Goal: Task Accomplishment & Management: Manage account settings

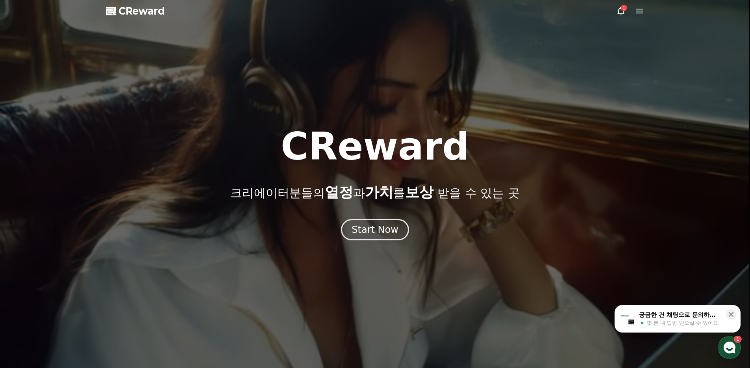
click at [377, 240] on div at bounding box center [375, 184] width 750 height 368
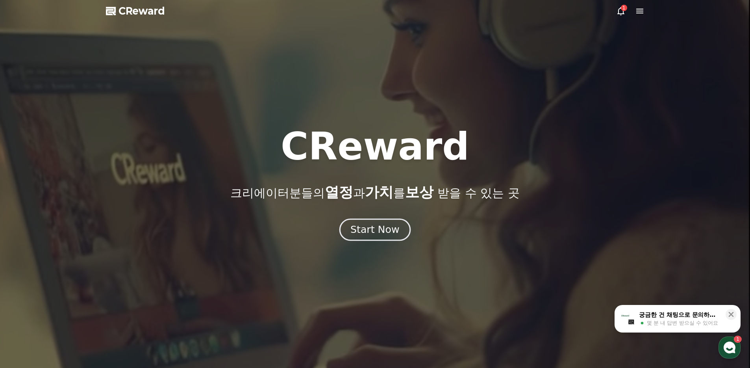
click at [373, 236] on button "Start Now" at bounding box center [374, 229] width 71 height 22
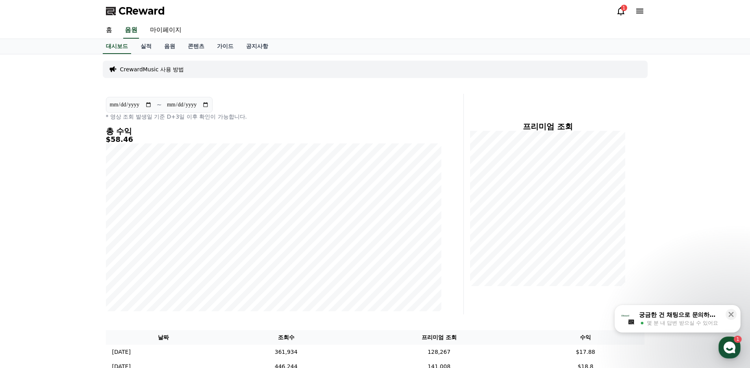
click at [618, 10] on icon at bounding box center [620, 11] width 7 height 8
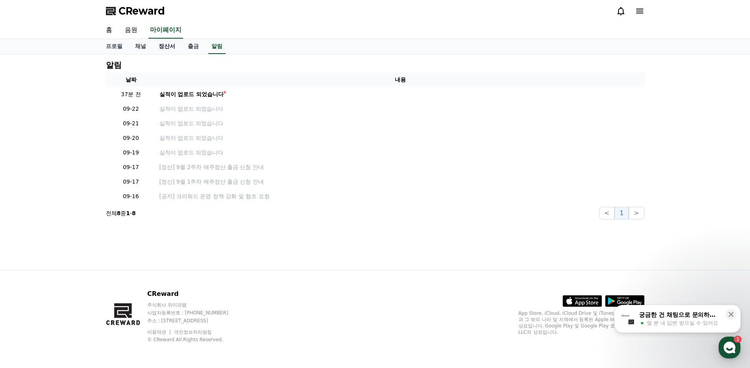
click at [163, 49] on link "정산서" at bounding box center [166, 46] width 29 height 15
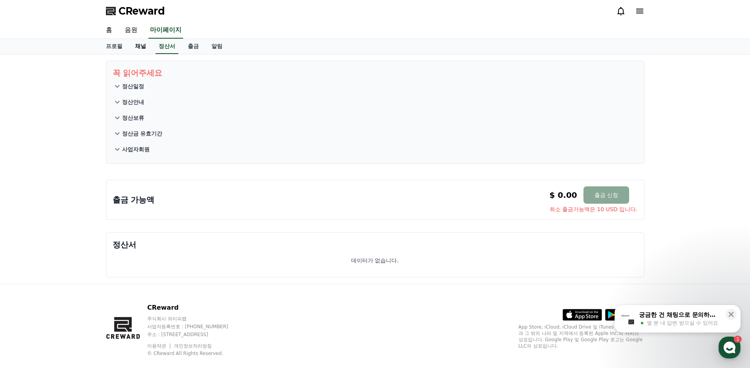
click at [137, 49] on link "채널" at bounding box center [141, 46] width 24 height 15
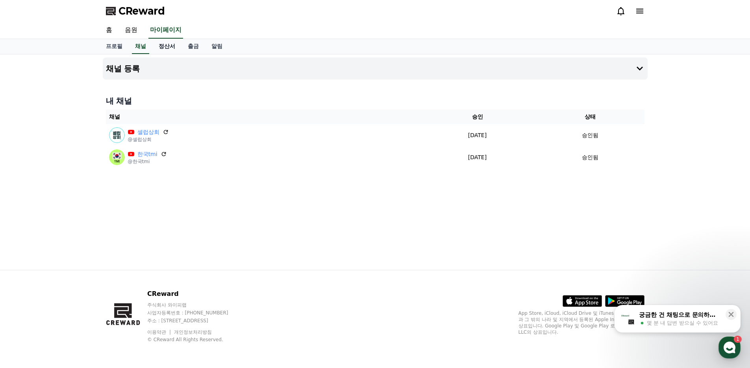
click at [170, 51] on link "정산서" at bounding box center [166, 46] width 29 height 15
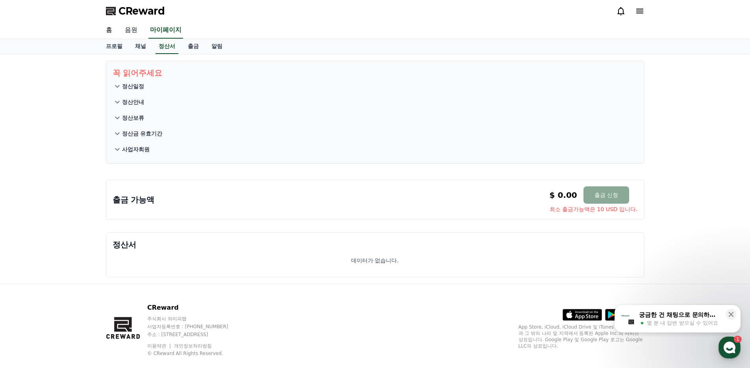
click at [131, 31] on link "음원" at bounding box center [130, 30] width 25 height 17
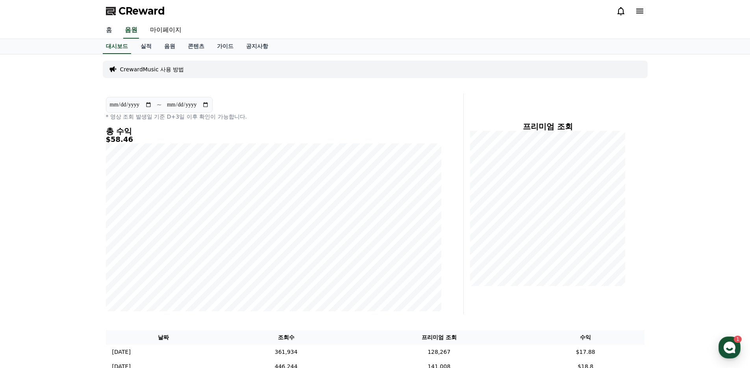
click at [109, 29] on link "홈" at bounding box center [109, 30] width 19 height 17
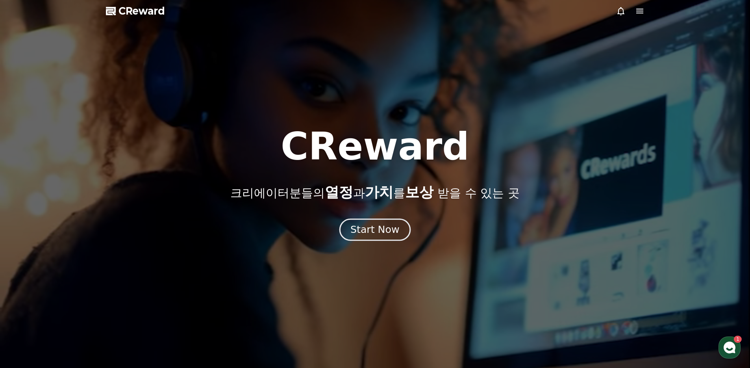
click at [373, 237] on button "Start Now" at bounding box center [374, 229] width 71 height 22
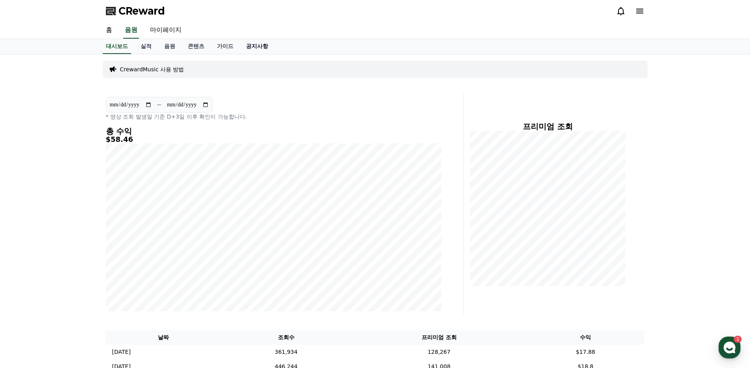
click at [244, 46] on link "공지사항" at bounding box center [257, 46] width 35 height 15
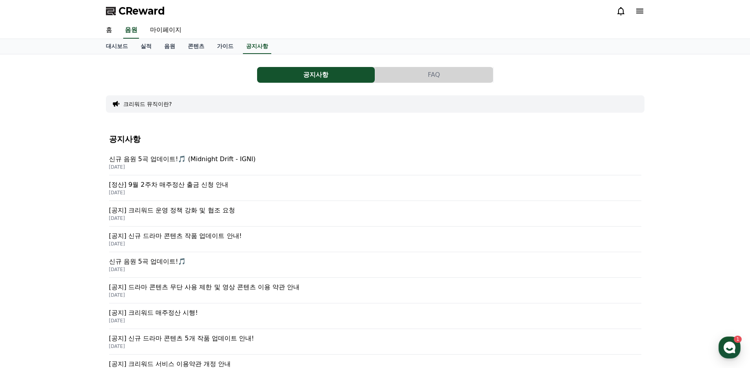
click at [180, 185] on p "[정산] 9월 2주차 매주정산 출금 신청 안내" at bounding box center [375, 184] width 532 height 9
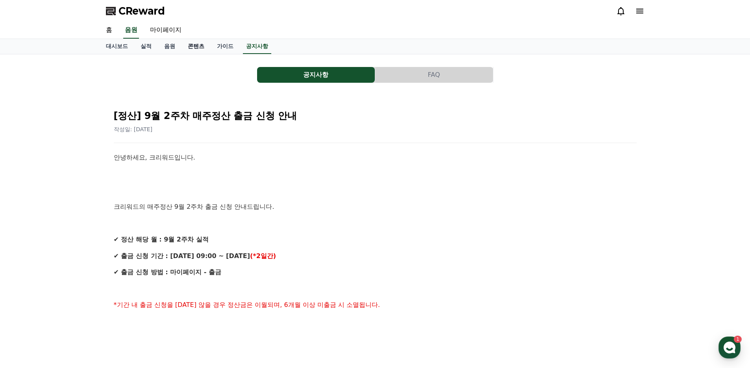
click at [193, 49] on link "콘텐츠" at bounding box center [195, 46] width 29 height 15
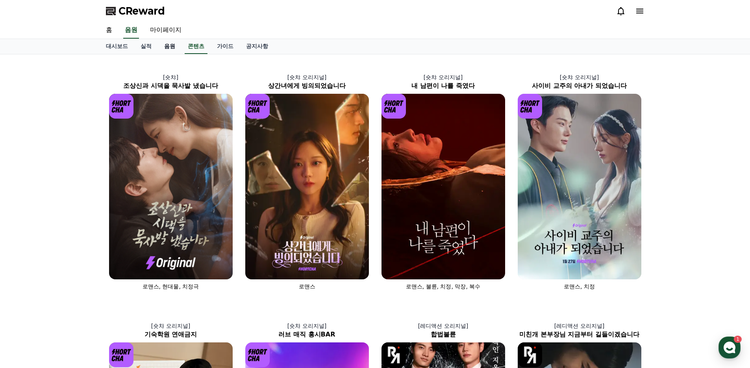
click at [160, 49] on link "음원" at bounding box center [170, 46] width 24 height 15
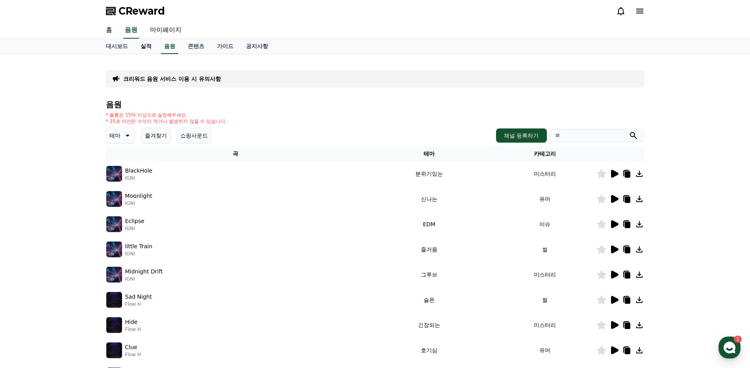
click at [137, 48] on link "실적" at bounding box center [146, 46] width 24 height 15
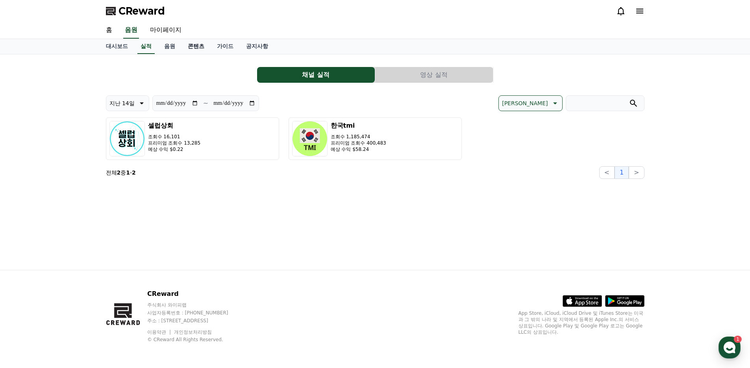
click at [199, 52] on link "콘텐츠" at bounding box center [195, 46] width 29 height 15
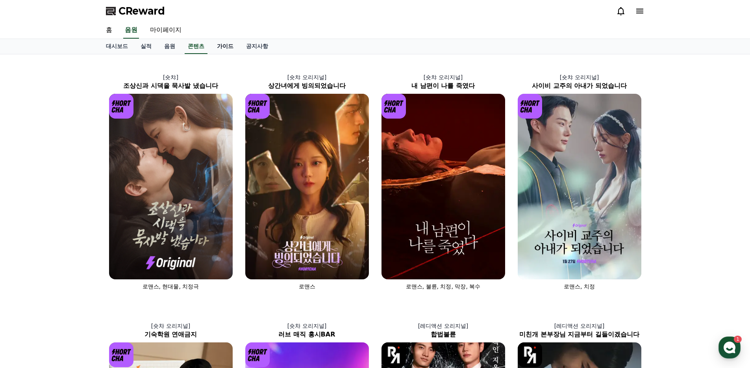
click at [217, 53] on link "가이드" at bounding box center [225, 46] width 29 height 15
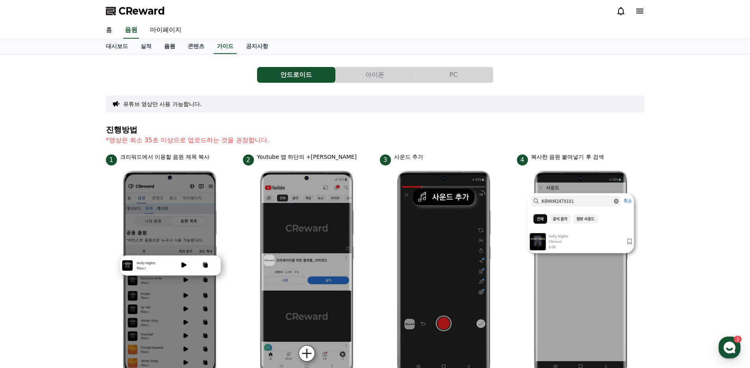
click at [170, 52] on link "음원" at bounding box center [170, 46] width 24 height 15
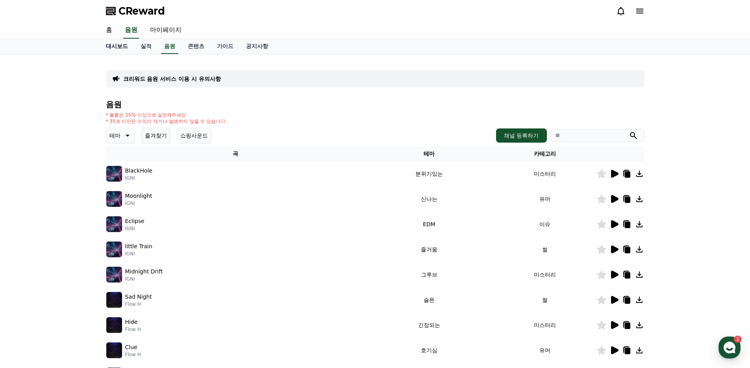
click at [122, 49] on link "대시보드" at bounding box center [117, 46] width 35 height 15
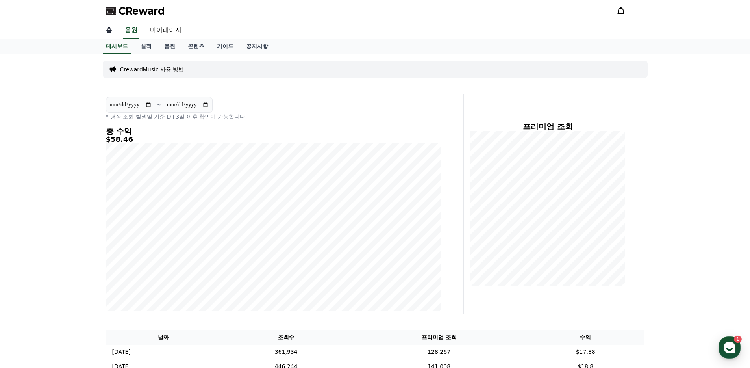
click at [112, 29] on link "홈" at bounding box center [109, 30] width 19 height 17
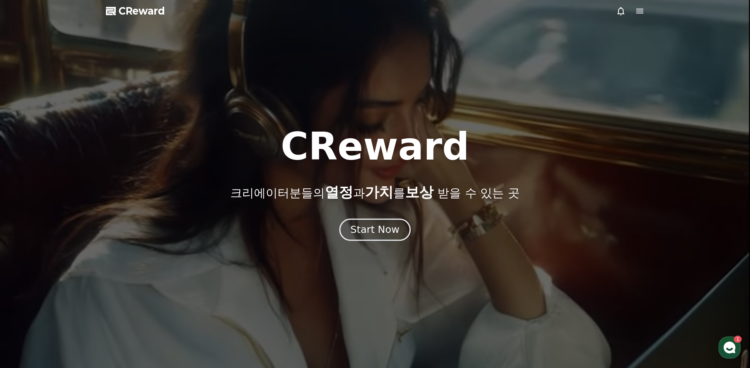
click at [375, 233] on div "Start Now" at bounding box center [374, 229] width 49 height 13
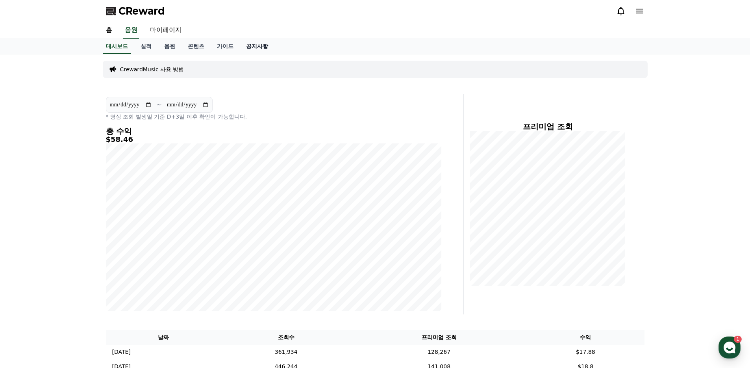
click at [246, 46] on link "공지사항" at bounding box center [257, 46] width 35 height 15
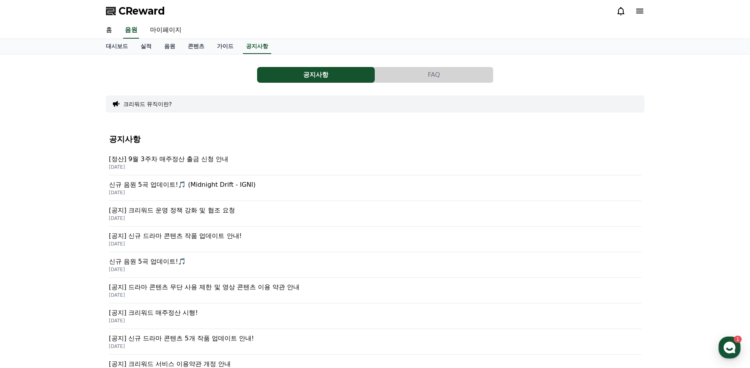
click at [175, 160] on p "[정산] 9월 3주차 매주정산 출금 신청 안내" at bounding box center [375, 158] width 532 height 9
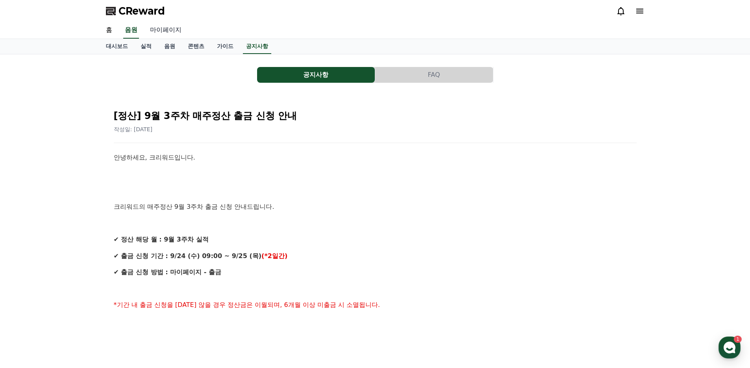
click at [165, 31] on link "마이페이지" at bounding box center [166, 30] width 44 height 17
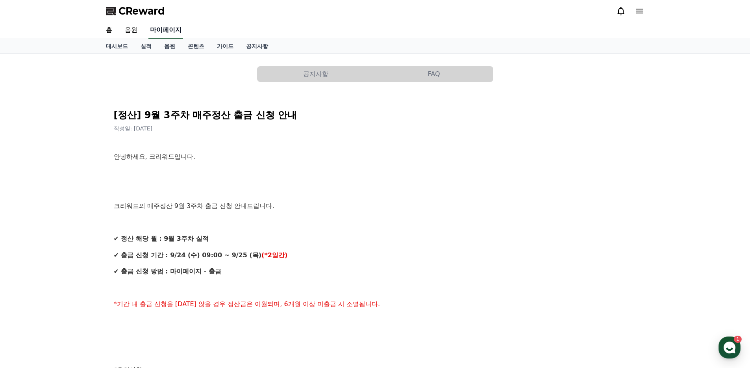
select select "**********"
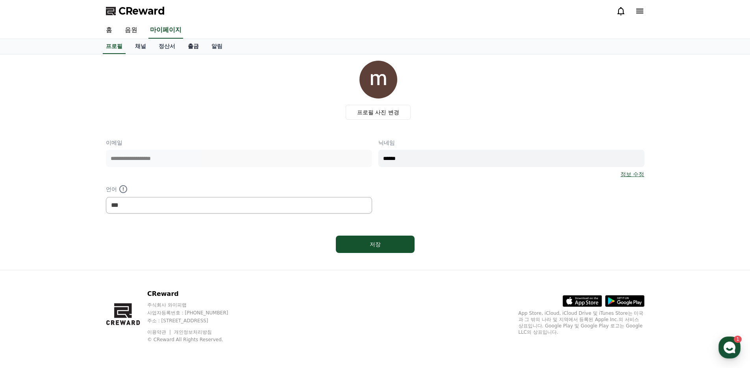
click at [186, 47] on link "출금" at bounding box center [193, 46] width 24 height 15
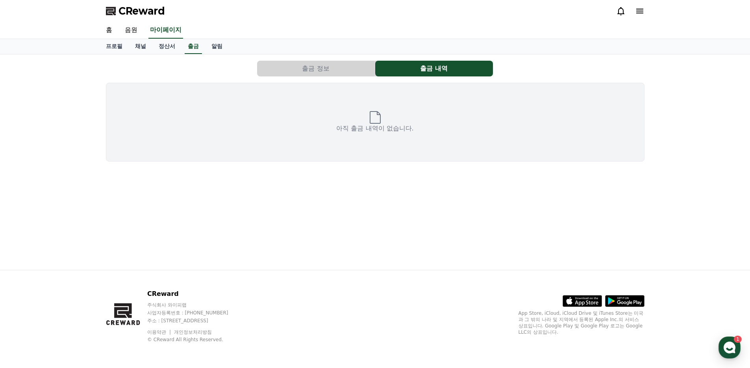
click at [315, 72] on button "출금 정보" at bounding box center [316, 69] width 118 height 16
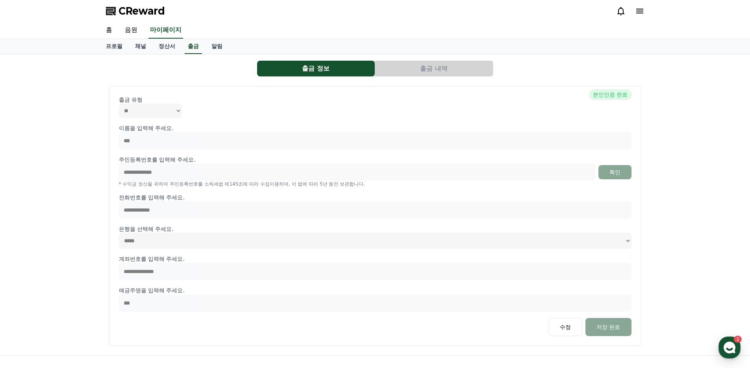
click at [450, 68] on button "출금 내역" at bounding box center [434, 69] width 118 height 16
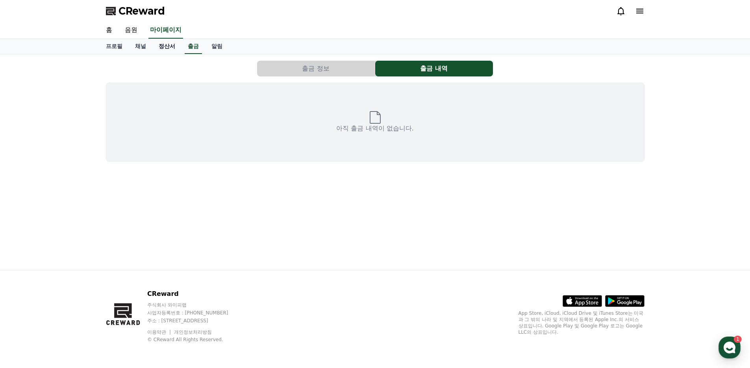
click at [153, 50] on link "정산서" at bounding box center [166, 46] width 29 height 15
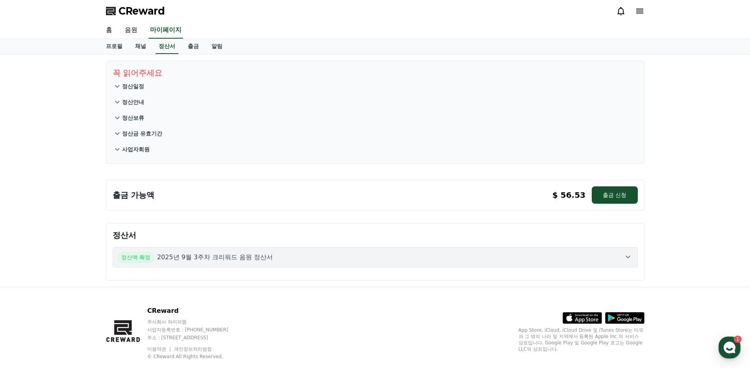
click at [224, 255] on p "2025년 9월 3주차 크리워드 음원 정산서" at bounding box center [215, 256] width 116 height 9
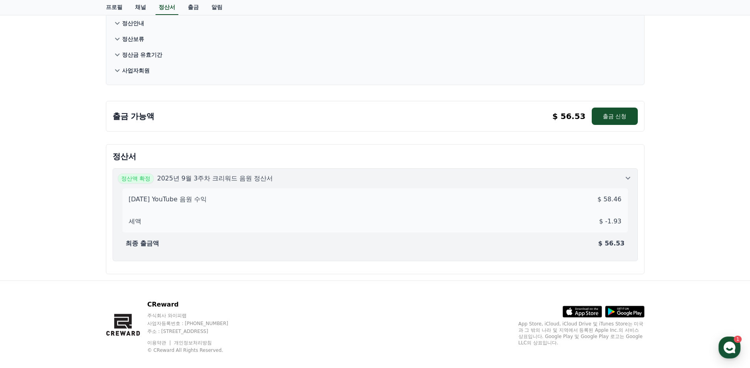
scroll to position [73, 0]
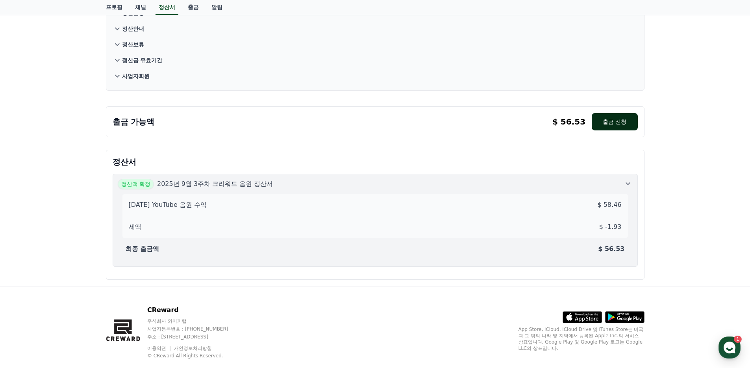
click at [626, 125] on button "출금 신청" at bounding box center [615, 121] width 46 height 17
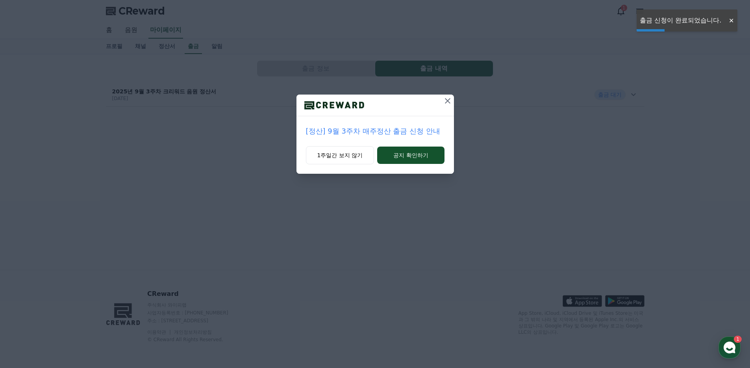
click at [444, 105] on icon at bounding box center [447, 100] width 9 height 9
